Goal: Information Seeking & Learning: Learn about a topic

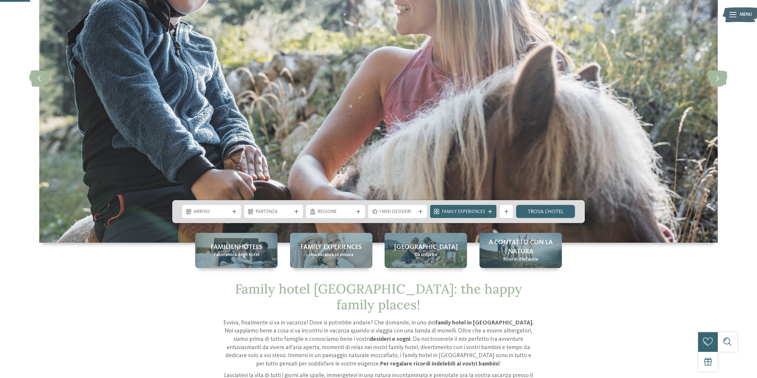
scroll to position [149, 0]
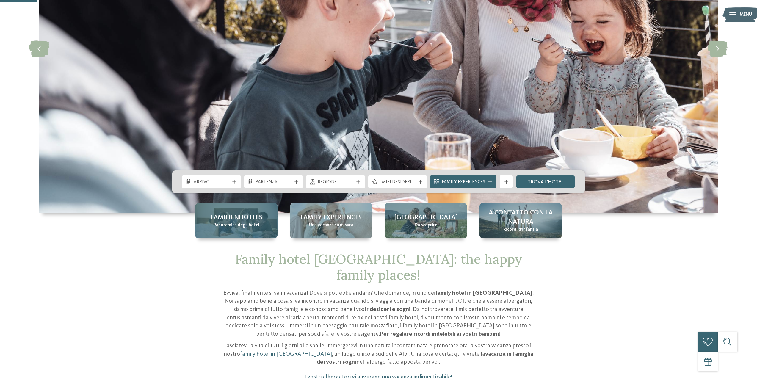
click at [238, 220] on span "Familienhotels" at bounding box center [237, 217] width 52 height 9
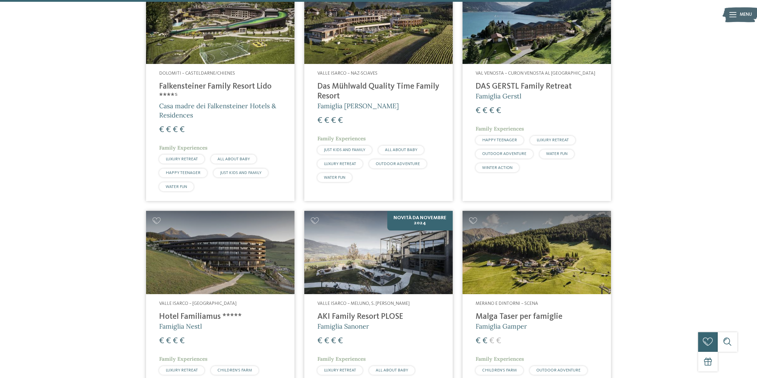
scroll to position [1547, 0]
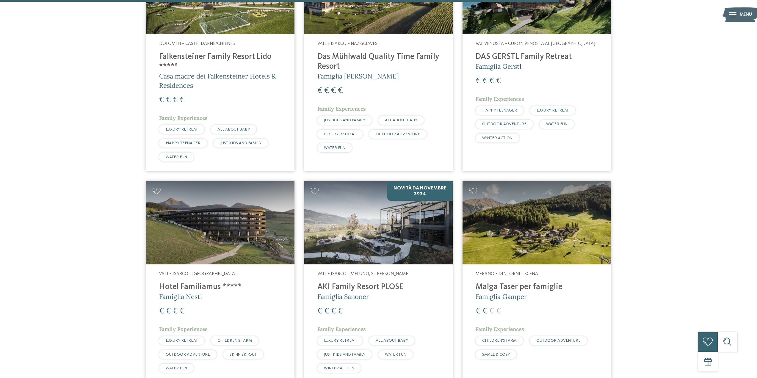
click at [495, 282] on h4 "Malga Taser per famiglie" at bounding box center [537, 287] width 122 height 10
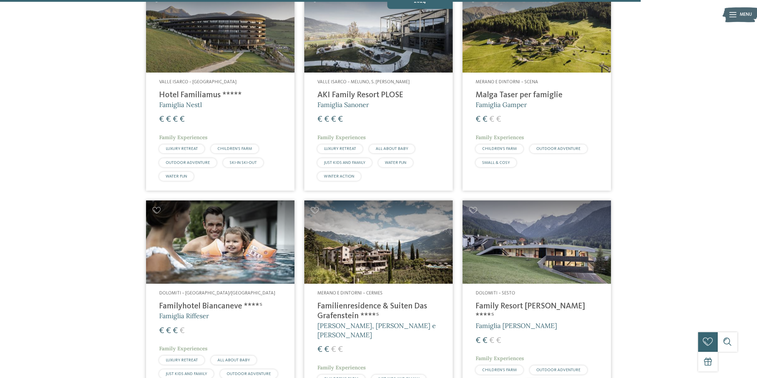
scroll to position [1785, 0]
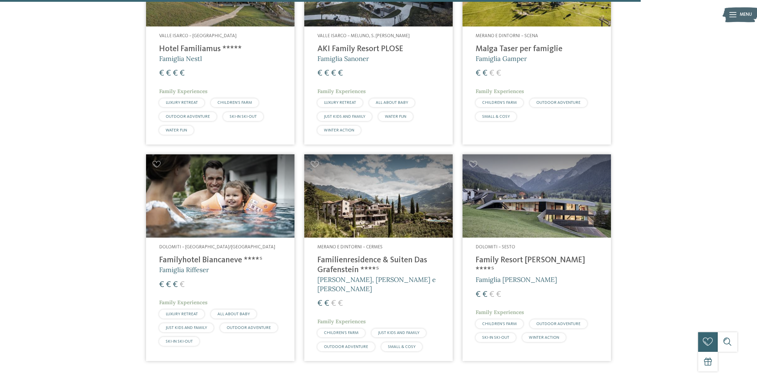
click at [231, 256] on h4 "Familyhotel Biancaneve ****ˢ" at bounding box center [220, 261] width 122 height 10
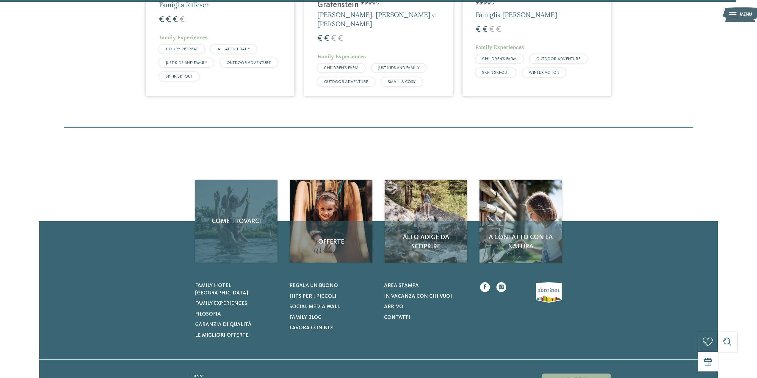
scroll to position [2108, 0]
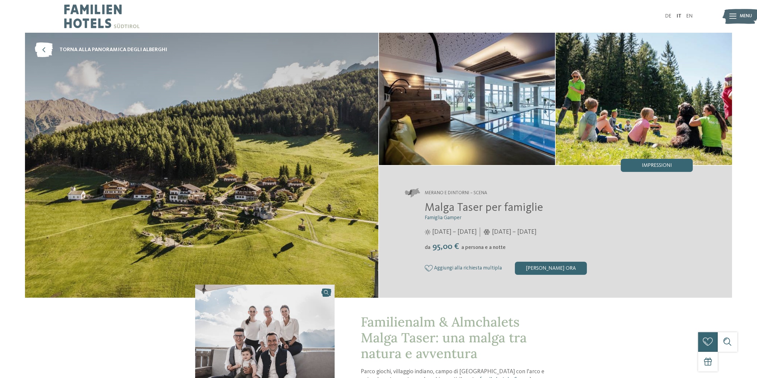
click at [186, 188] on img at bounding box center [201, 165] width 353 height 265
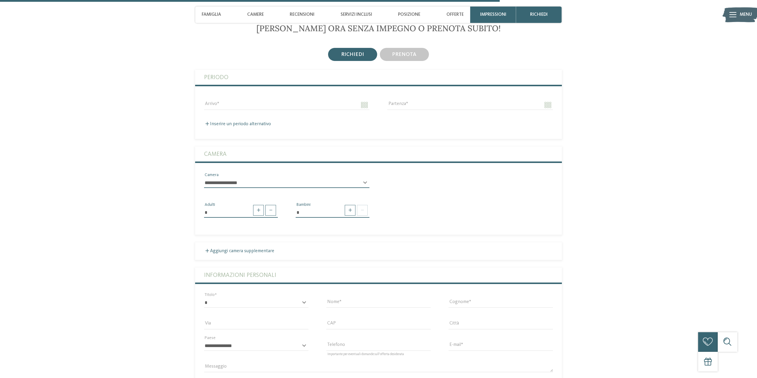
scroll to position [1577, 0]
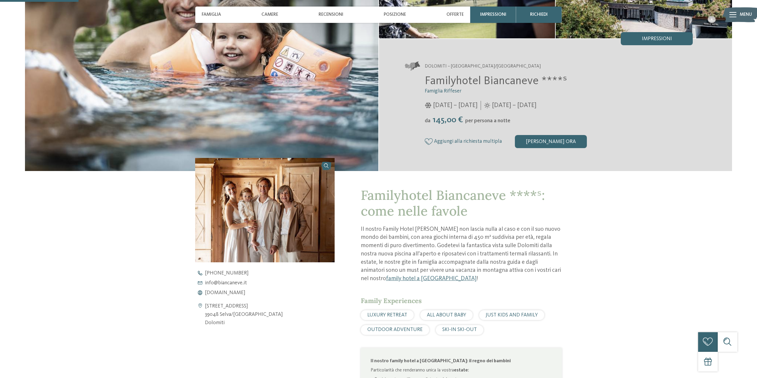
scroll to position [178, 0]
